Goal: Navigation & Orientation: Find specific page/section

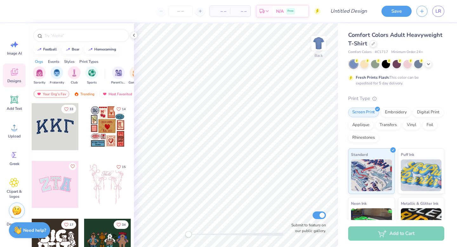
click at [48, 194] on div at bounding box center [55, 184] width 47 height 47
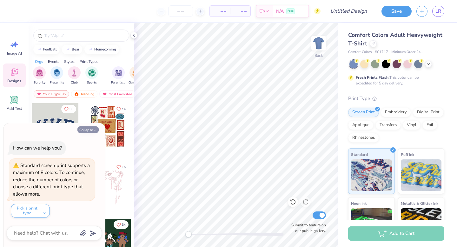
click at [89, 129] on button "Collapse" at bounding box center [87, 129] width 21 height 7
type textarea "x"
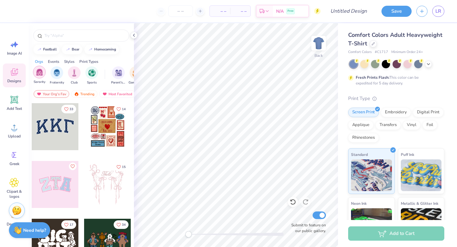
click at [40, 70] on img "filter for Sorority" at bounding box center [39, 72] width 7 height 7
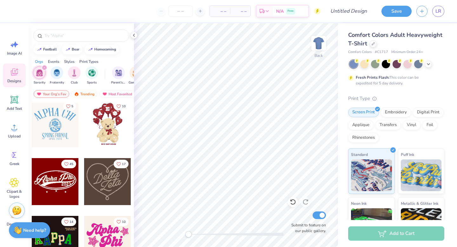
scroll to position [121, 0]
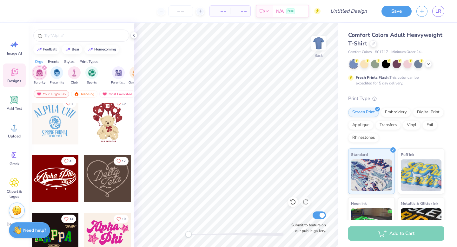
click at [108, 124] on div at bounding box center [107, 120] width 47 height 47
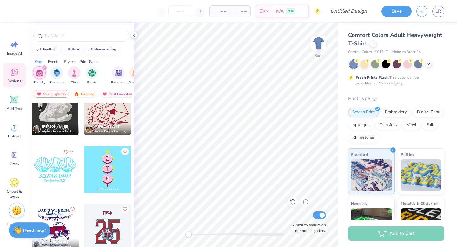
scroll to position [3364, 0]
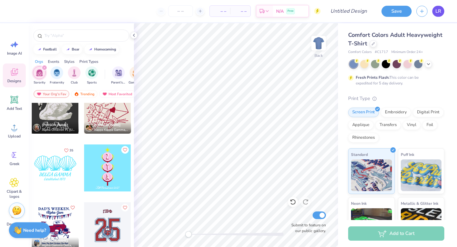
click at [436, 12] on span "LR" at bounding box center [438, 11] width 6 height 7
